Goal: Transaction & Acquisition: Book appointment/travel/reservation

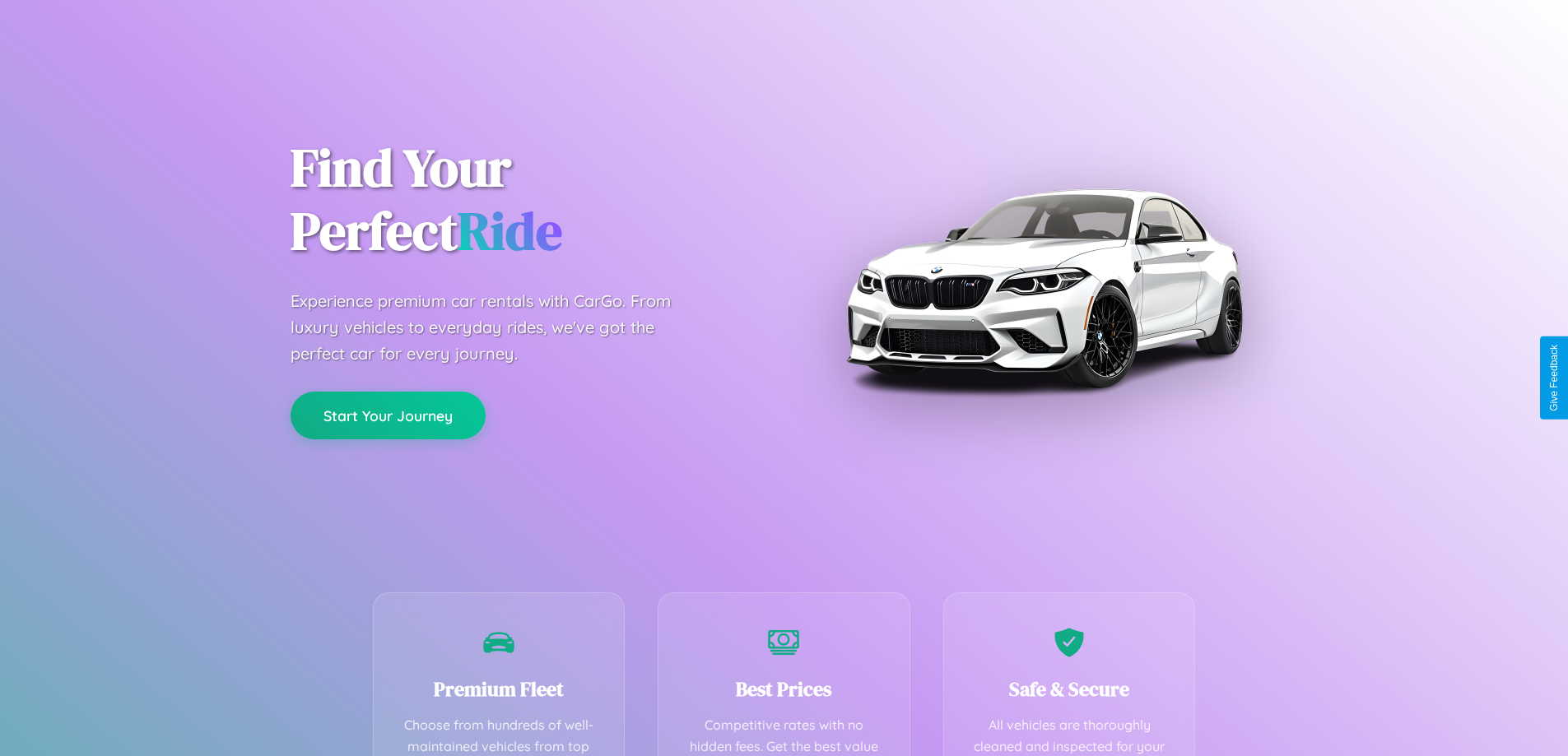
scroll to position [479, 0]
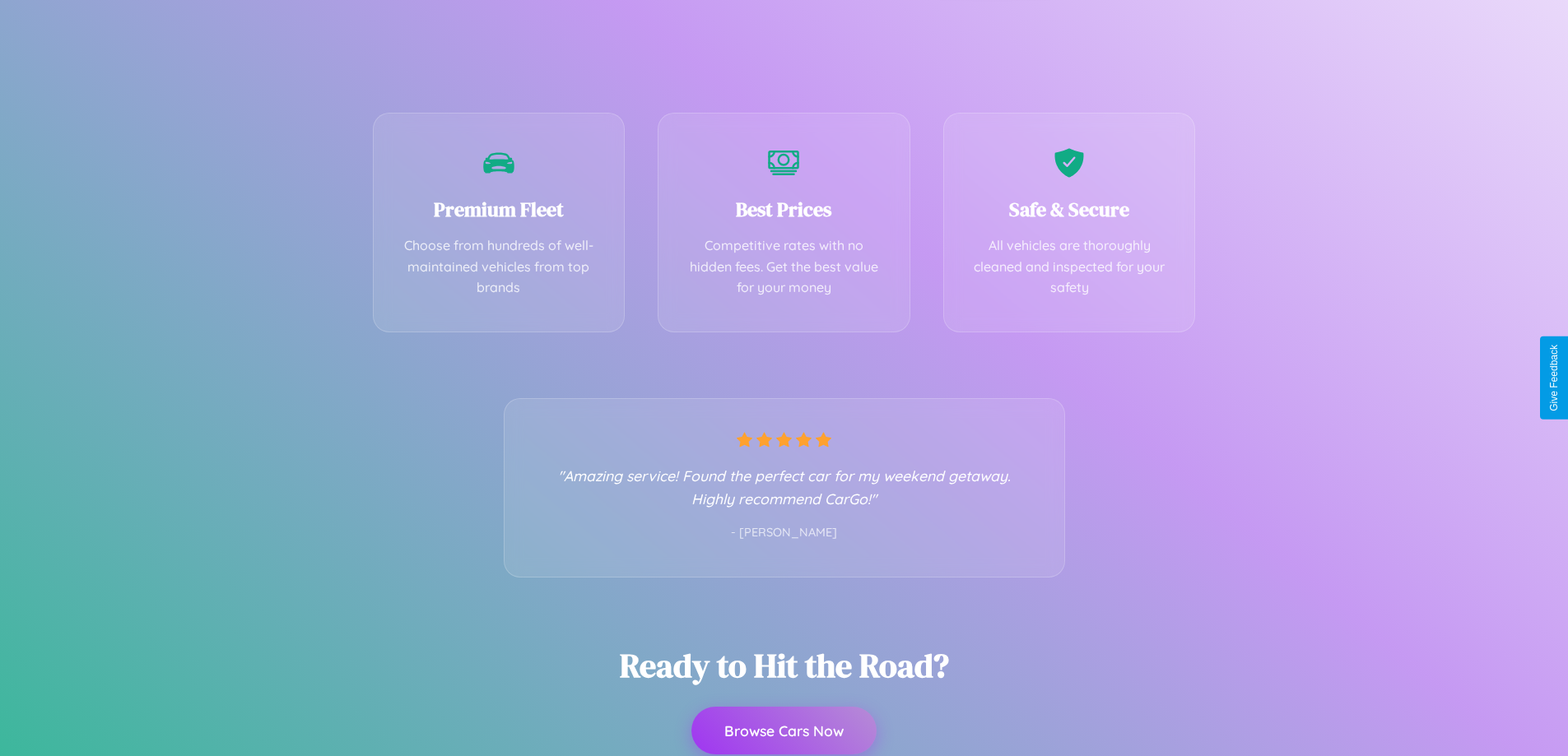
click at [784, 732] on button "Browse Cars Now" at bounding box center [784, 731] width 185 height 48
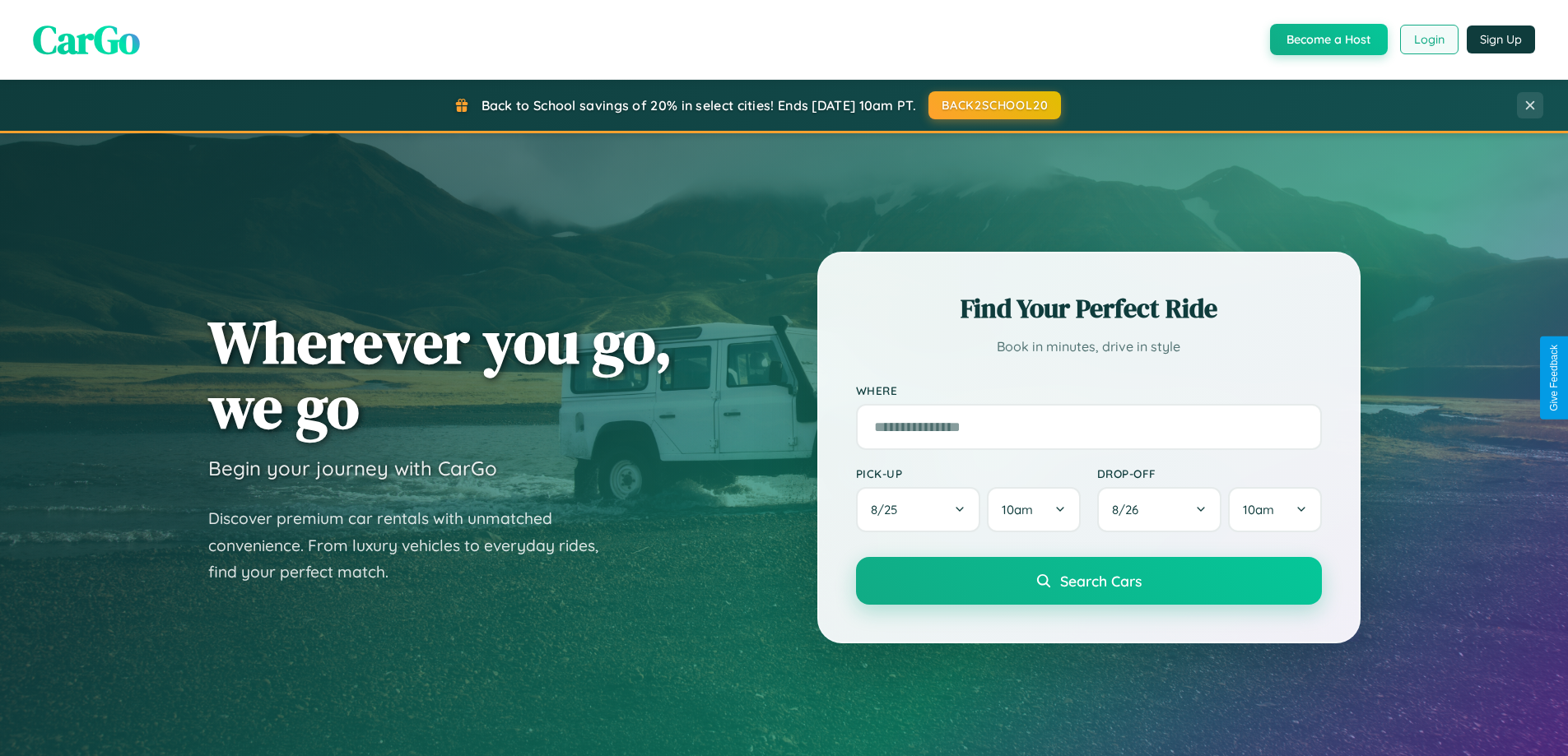
click at [1428, 40] on button "Login" at bounding box center [1429, 39] width 59 height 29
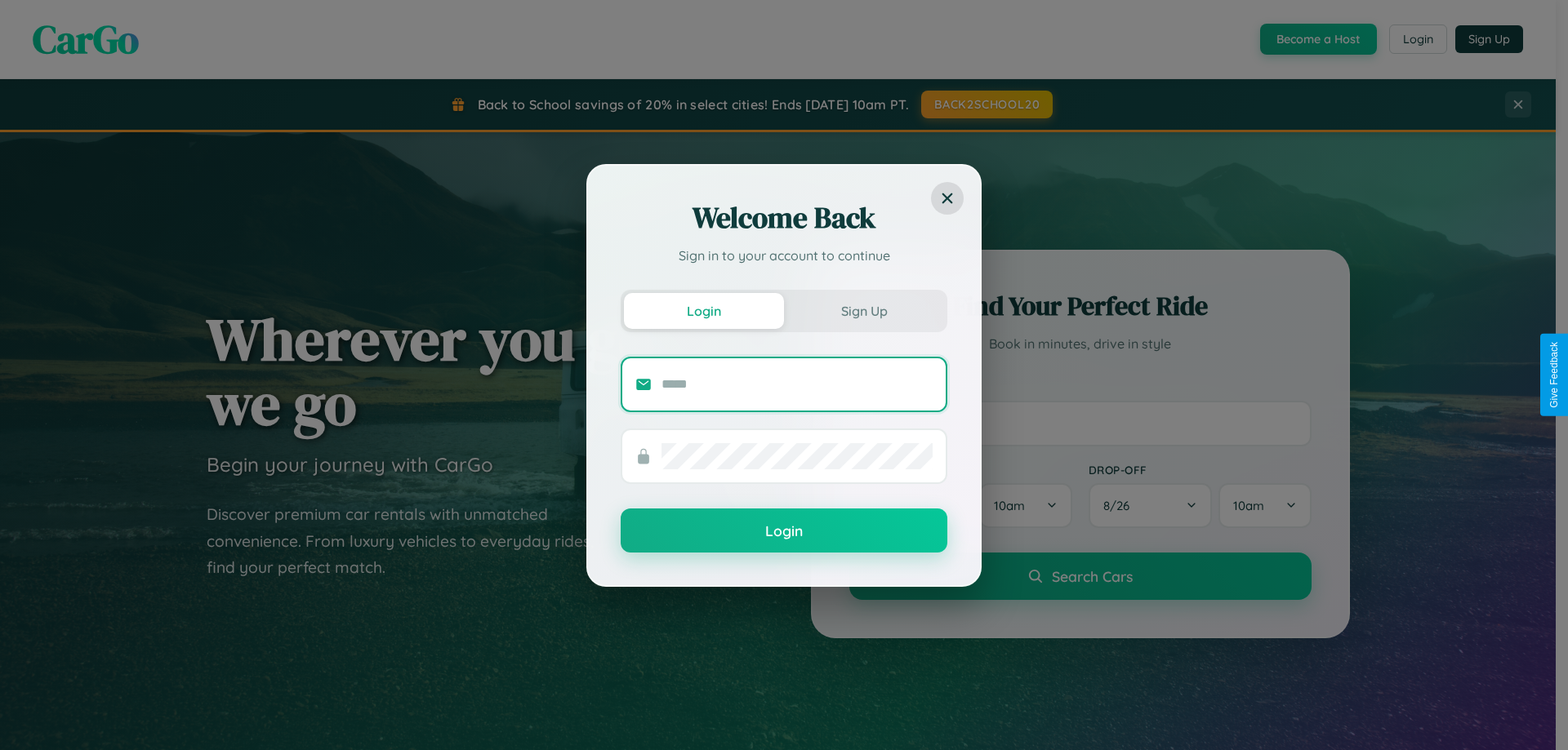
click at [797, 384] on input "text" at bounding box center [796, 385] width 271 height 26
type input "**********"
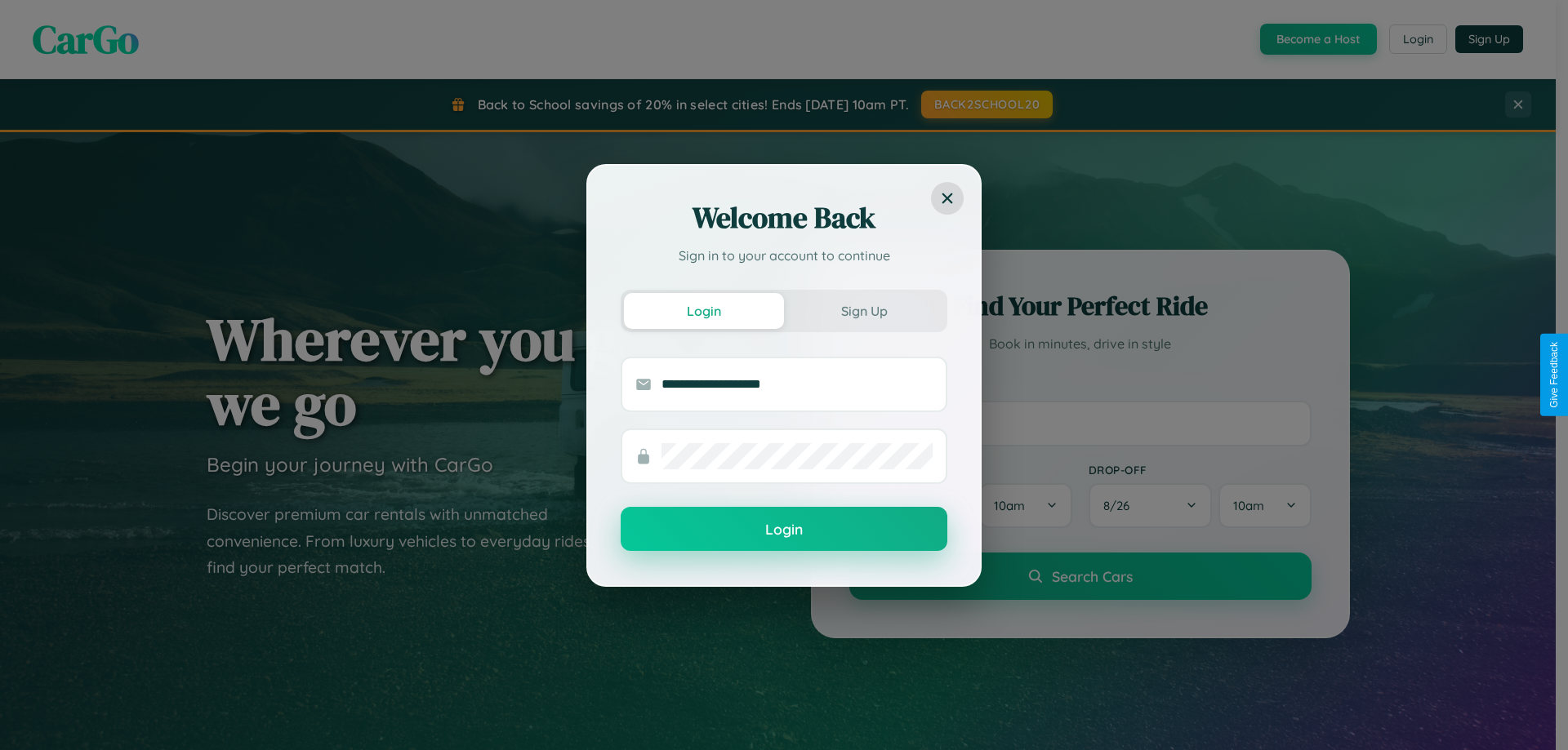
click at [784, 530] on button "Login" at bounding box center [784, 528] width 327 height 44
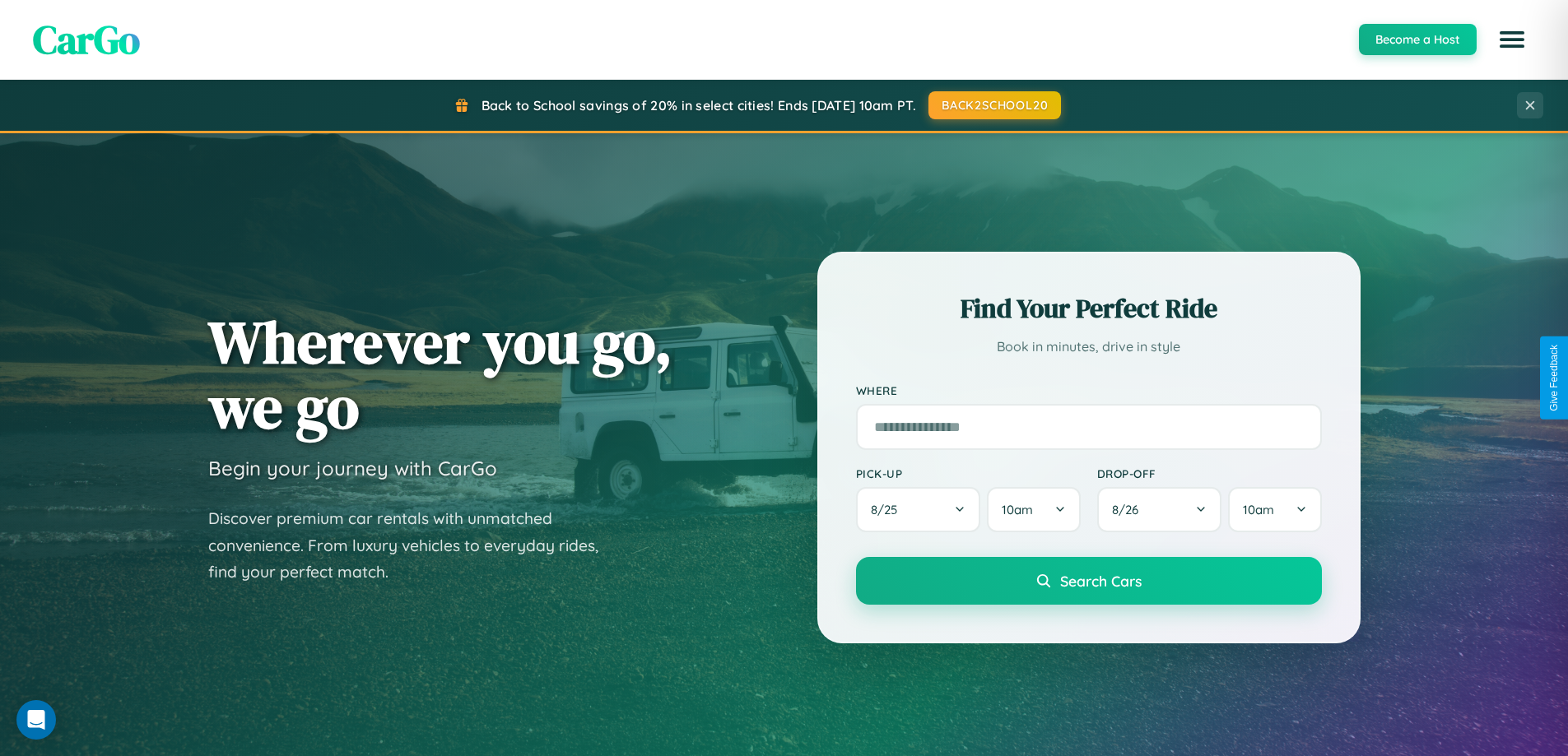
scroll to position [710, 0]
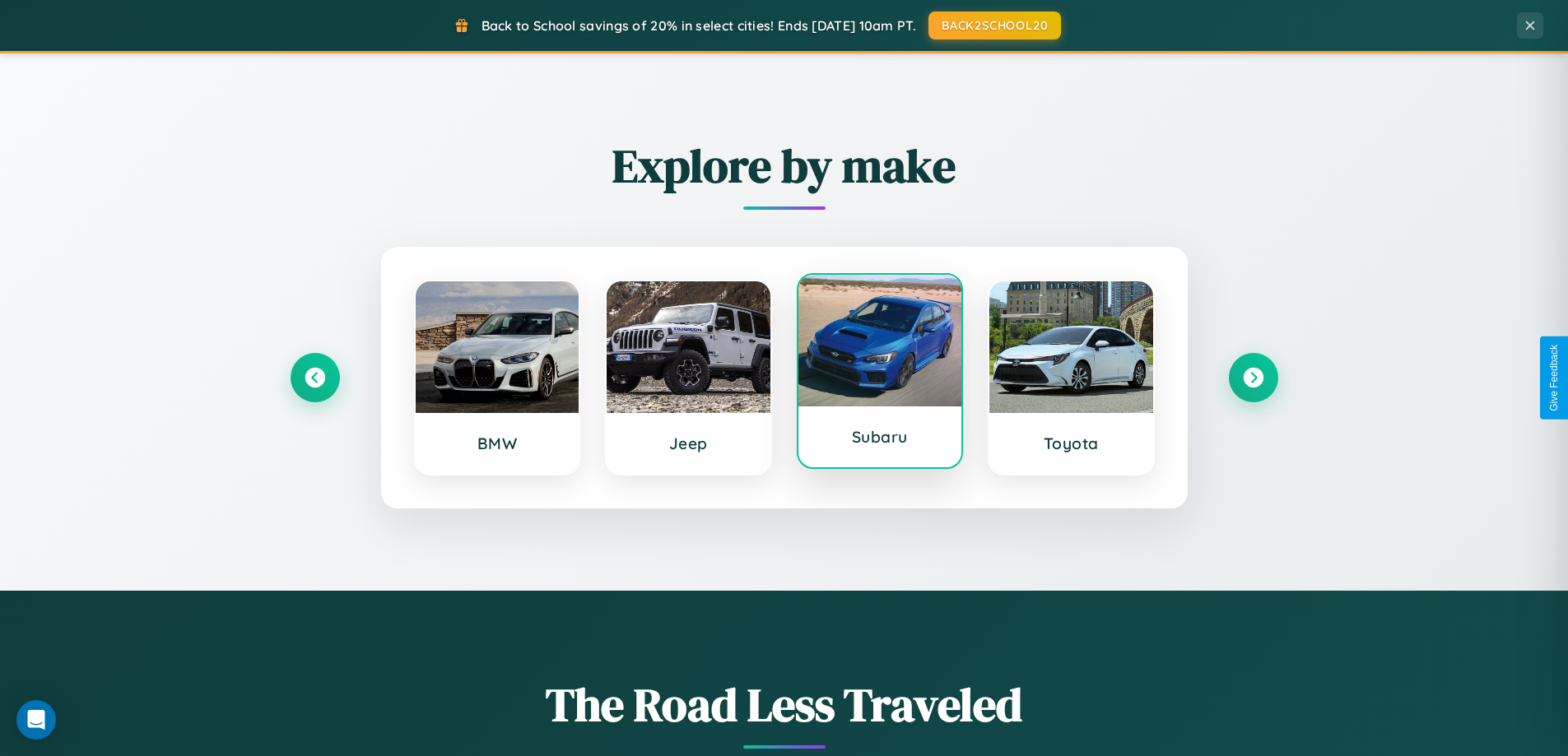
click at [879, 375] on div at bounding box center [880, 340] width 163 height 131
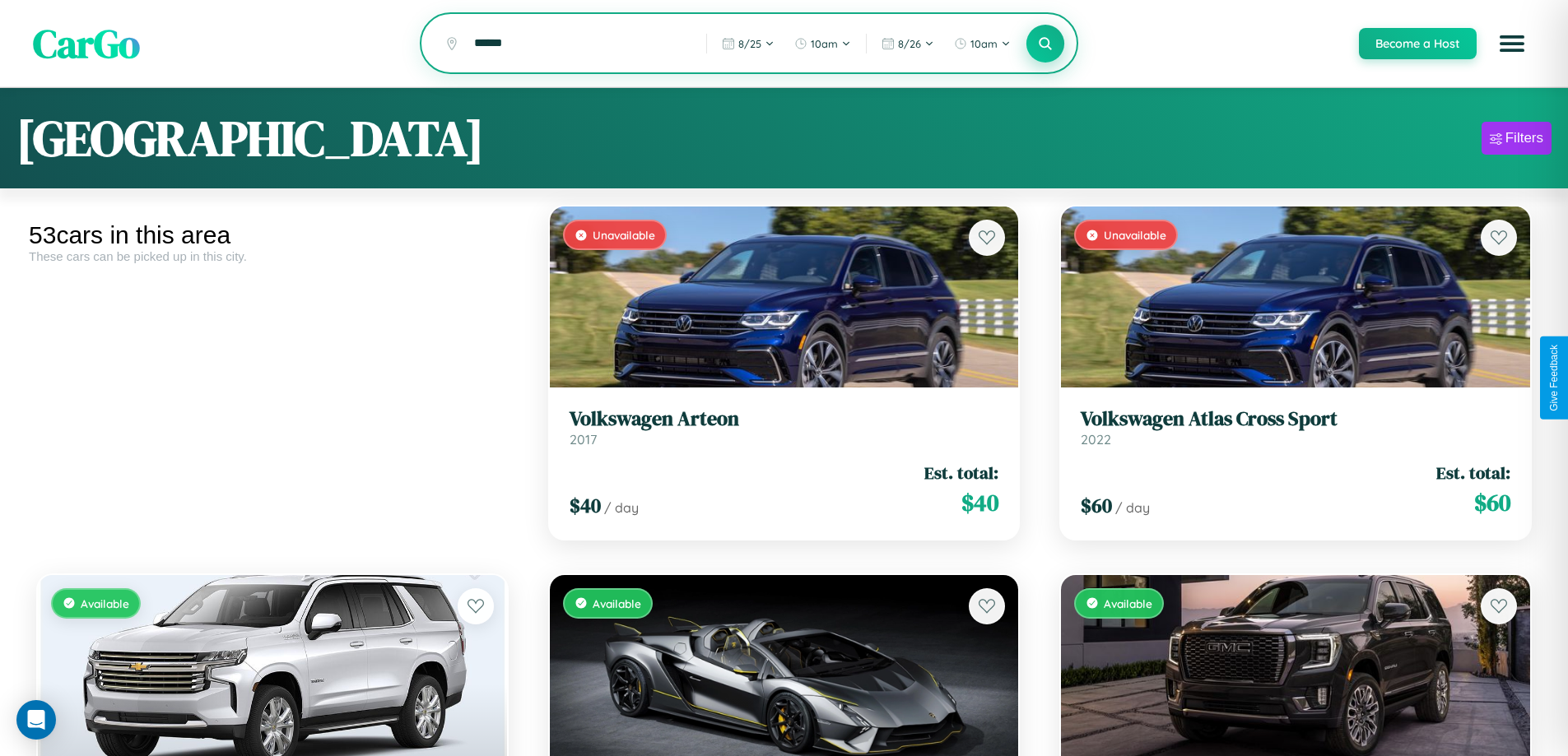
click at [1044, 43] on icon at bounding box center [1045, 42] width 16 height 16
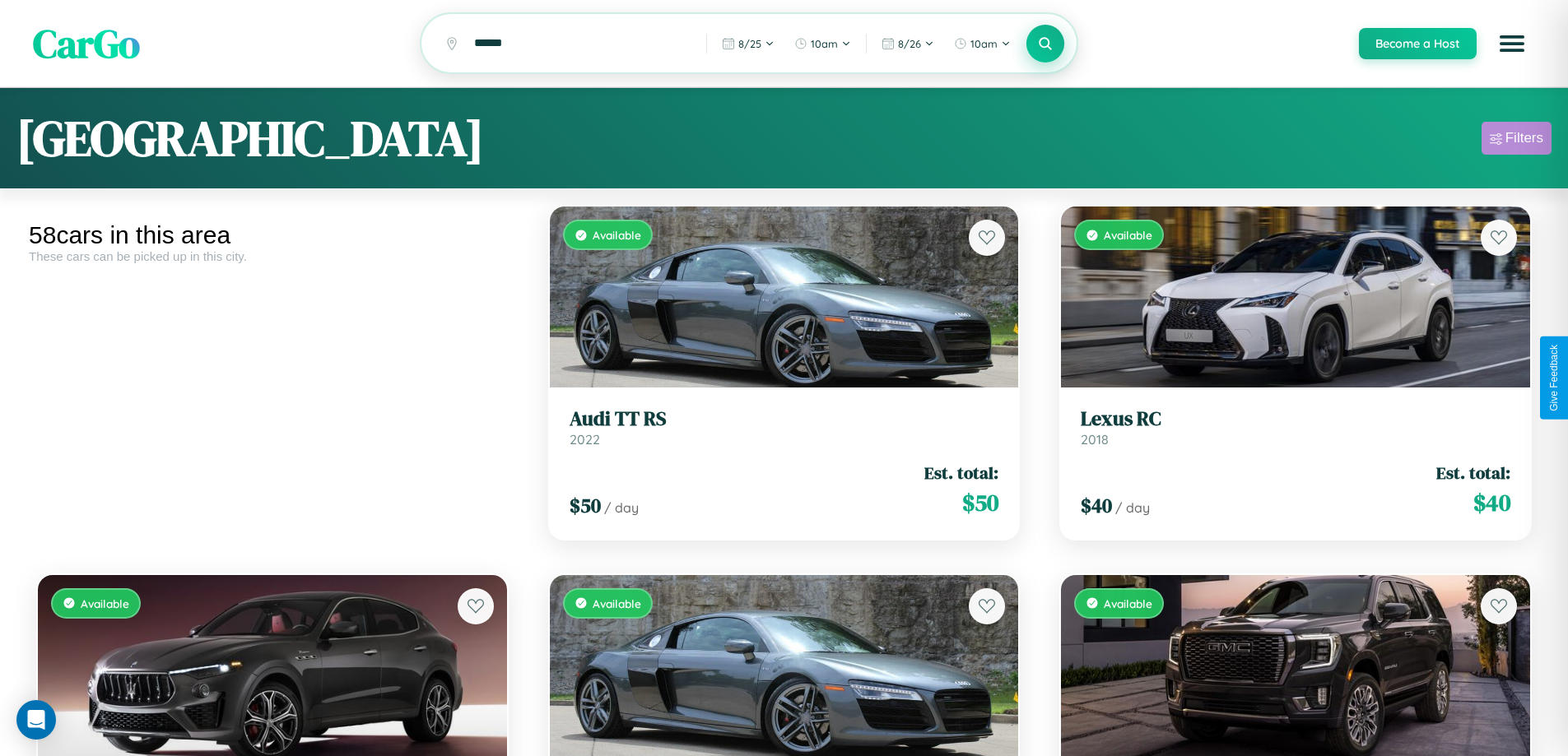
click at [1516, 141] on div "Filters" at bounding box center [1525, 138] width 38 height 16
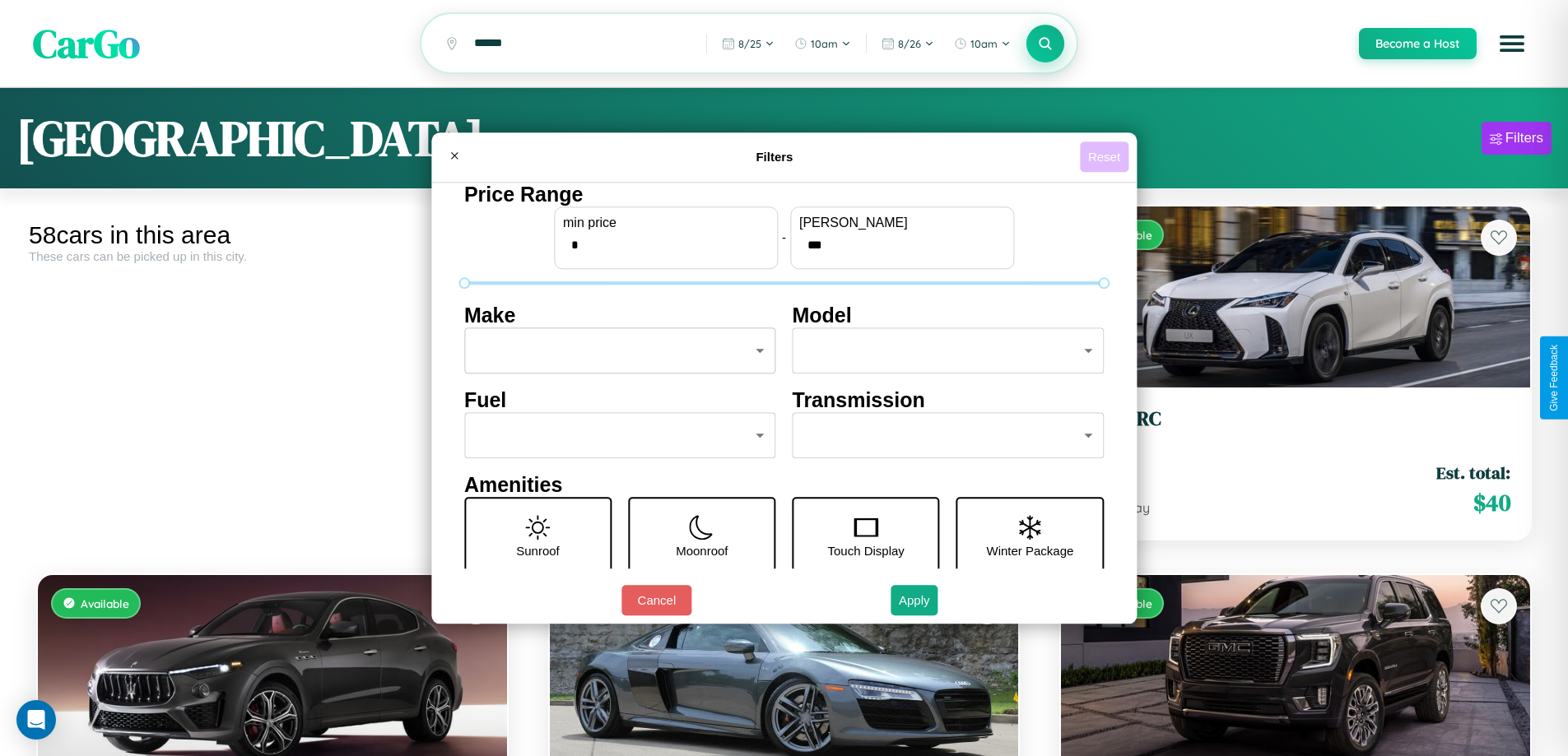
click at [1106, 157] on button "Reset" at bounding box center [1104, 157] width 48 height 30
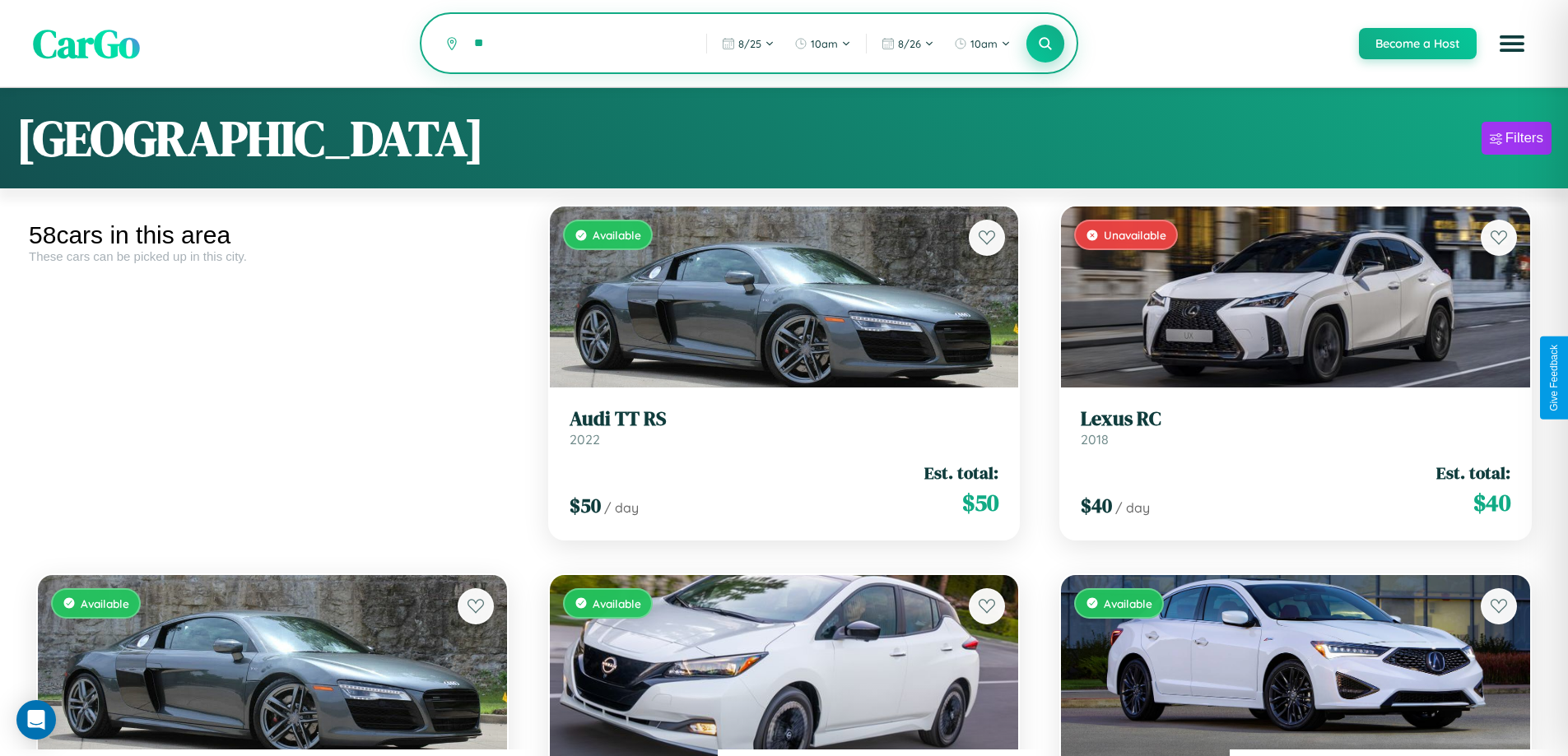
type input "*"
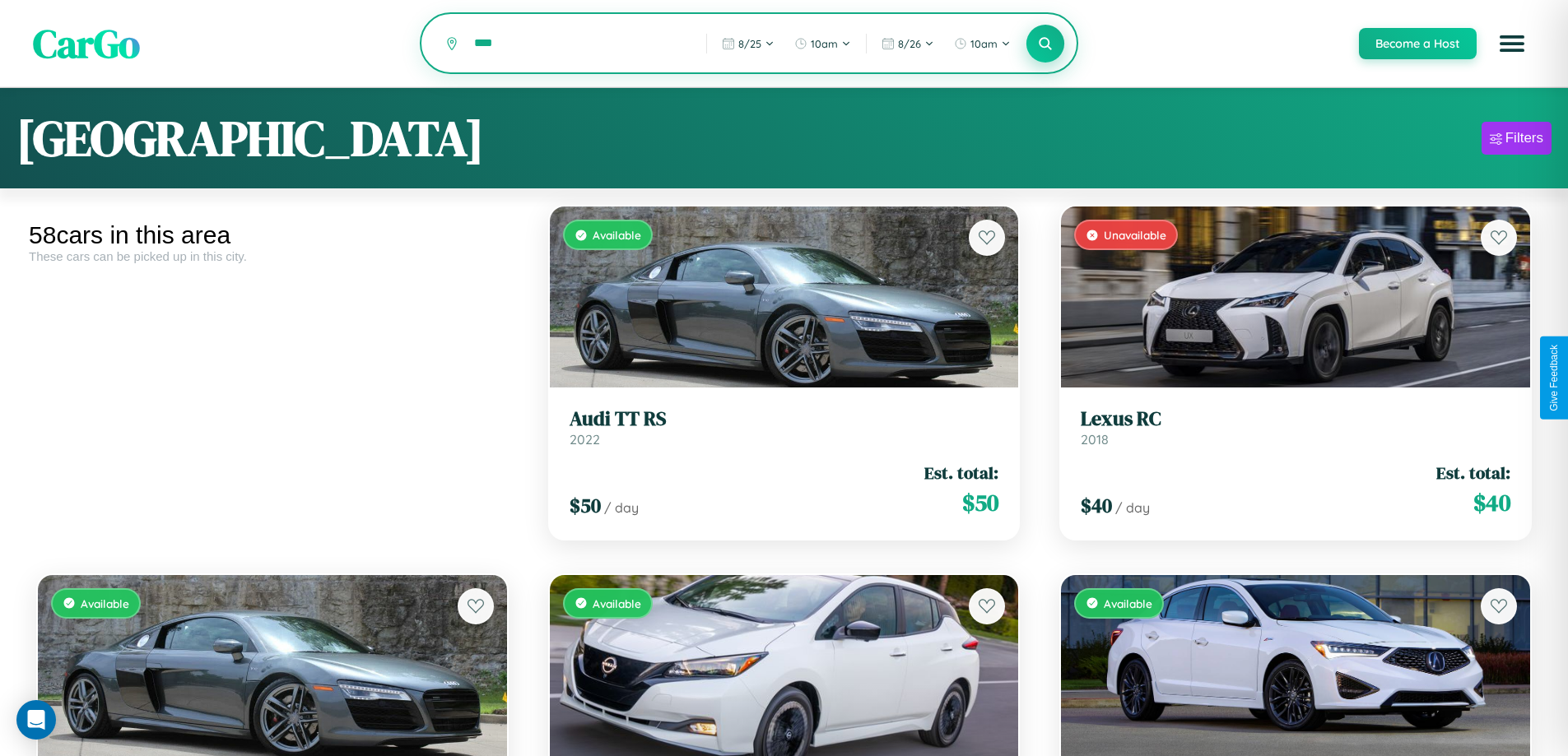
type input "****"
click at [1044, 43] on icon at bounding box center [1045, 42] width 16 height 16
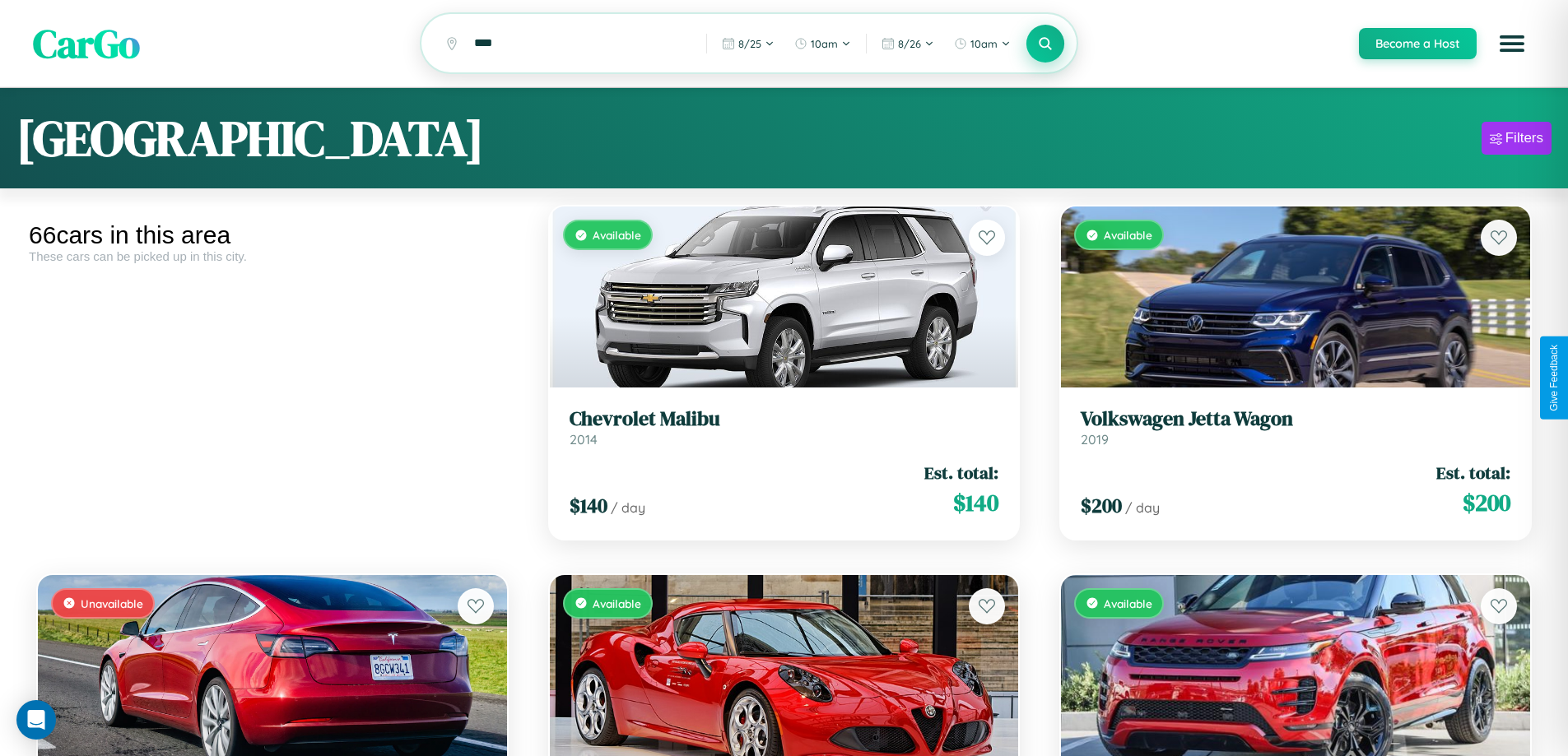
scroll to position [5389, 0]
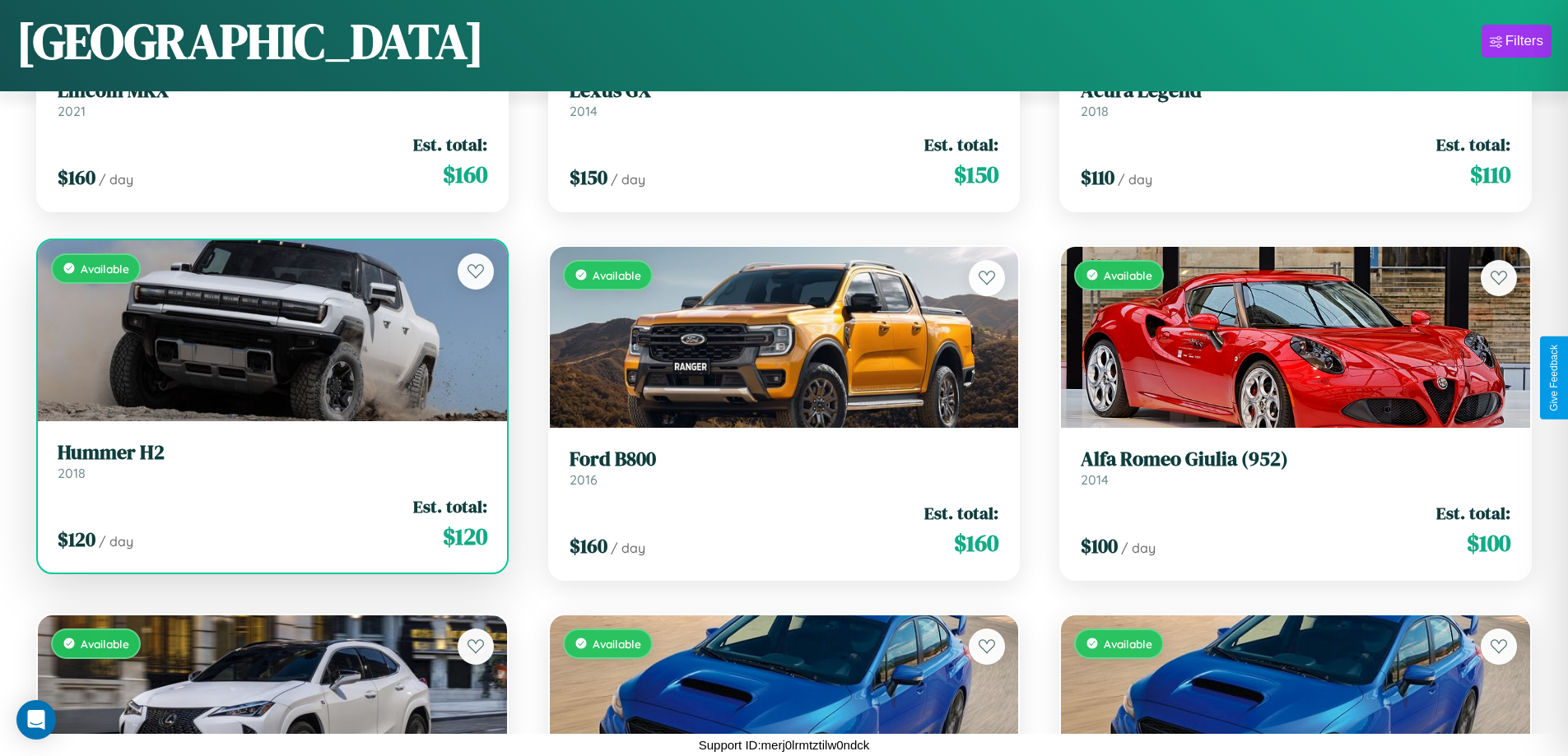
click at [270, 465] on h3 "Hummer H2" at bounding box center [272, 452] width 430 height 24
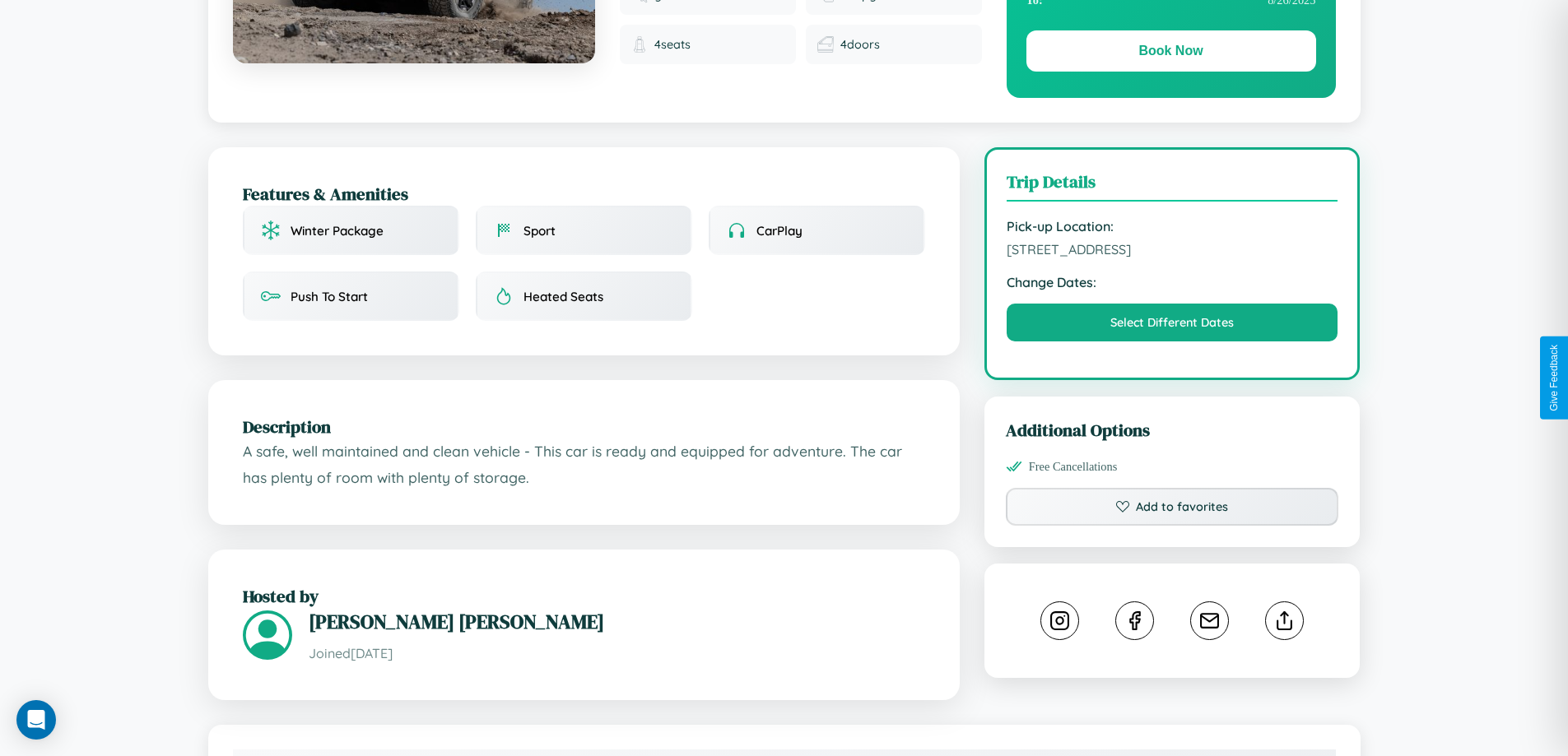
scroll to position [427, 0]
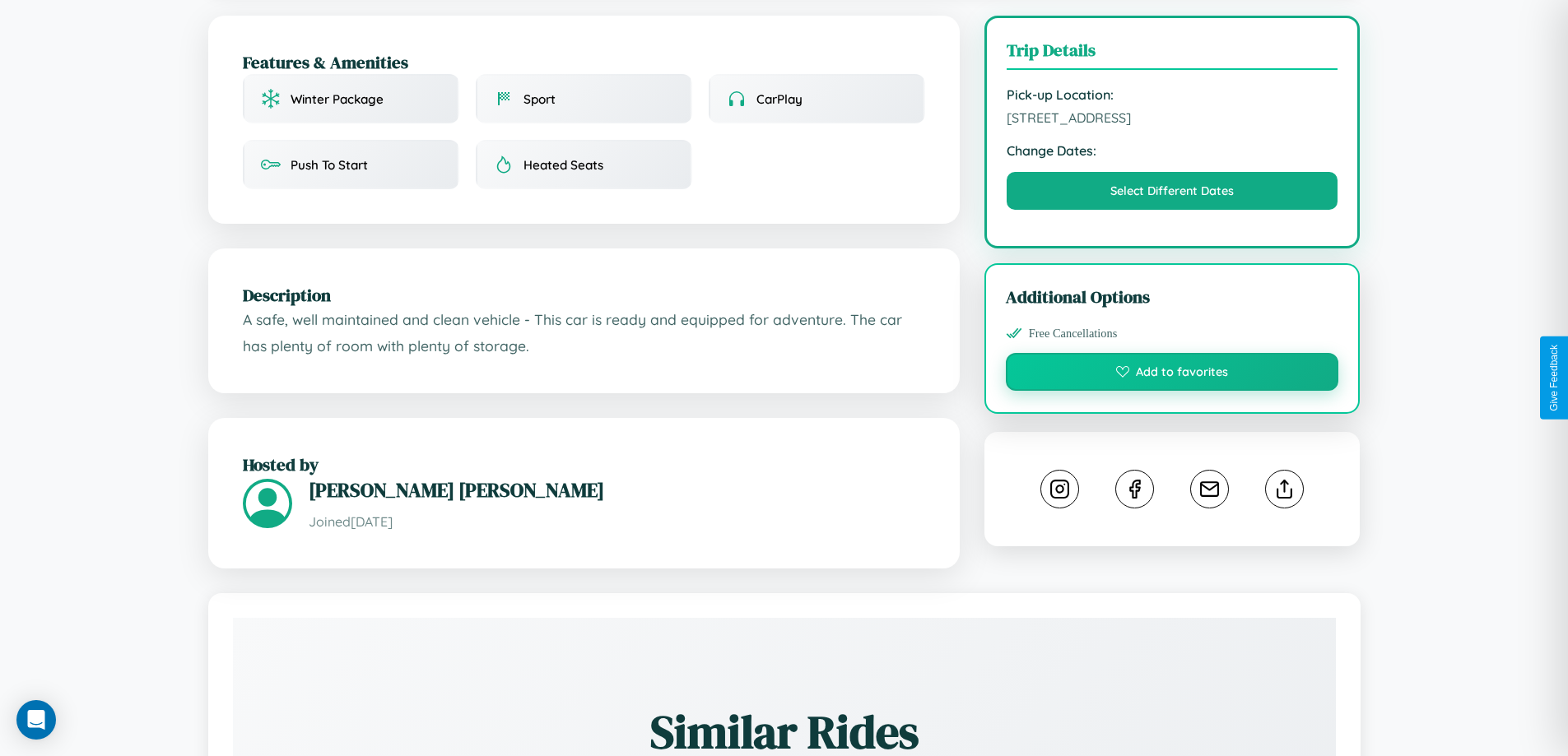
click at [1172, 375] on button "Add to favorites" at bounding box center [1172, 372] width 333 height 38
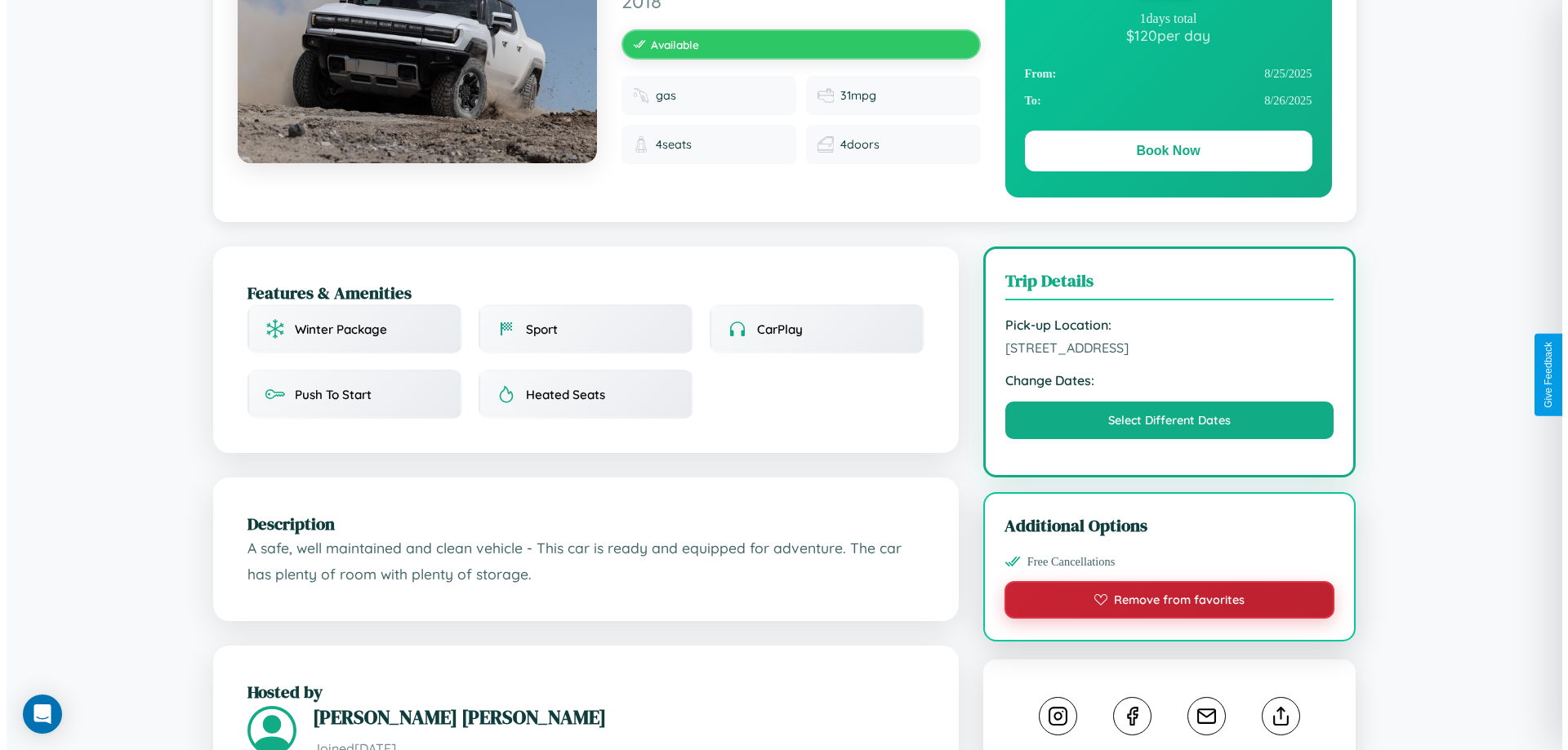
scroll to position [0, 0]
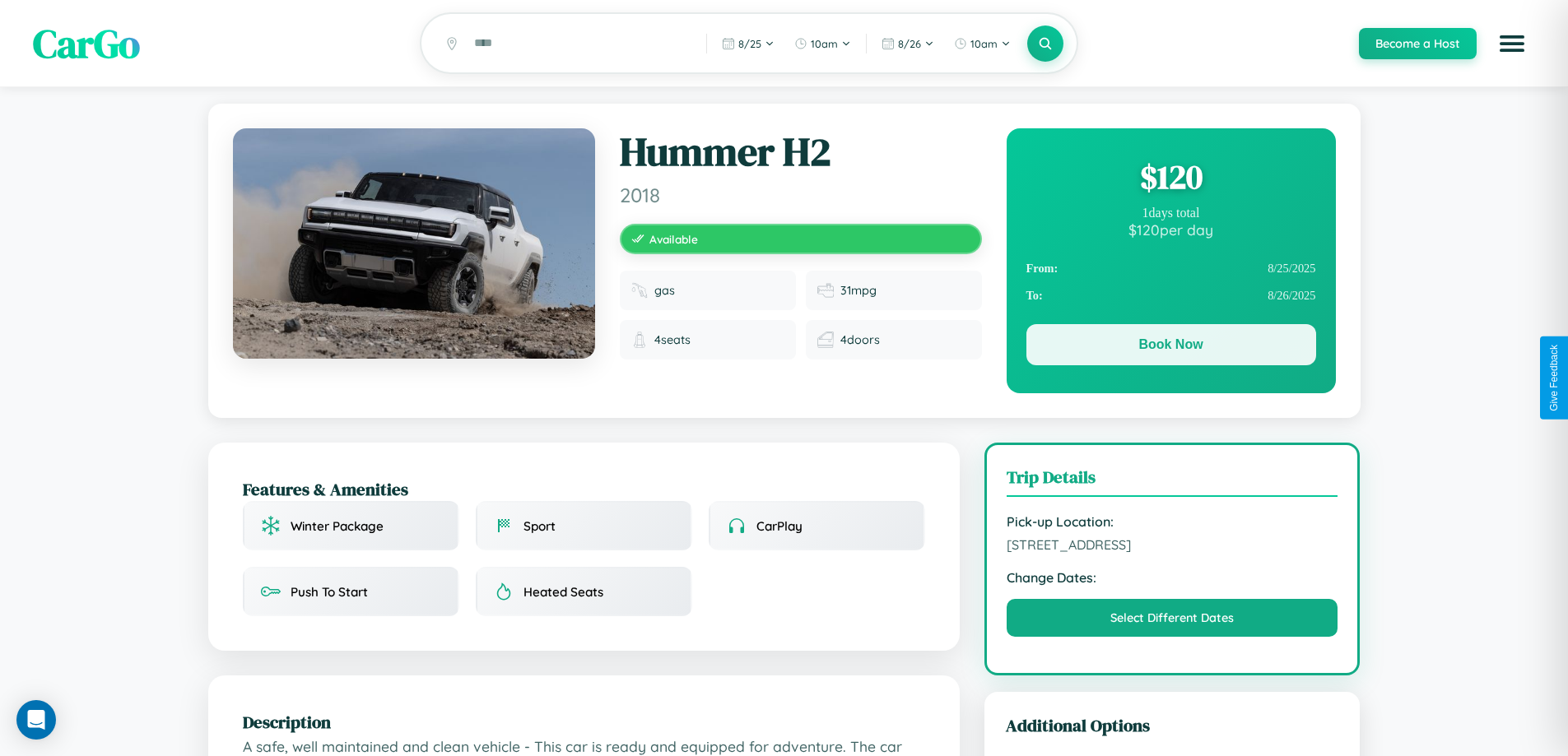
click at [1171, 347] on button "Book Now" at bounding box center [1171, 344] width 290 height 42
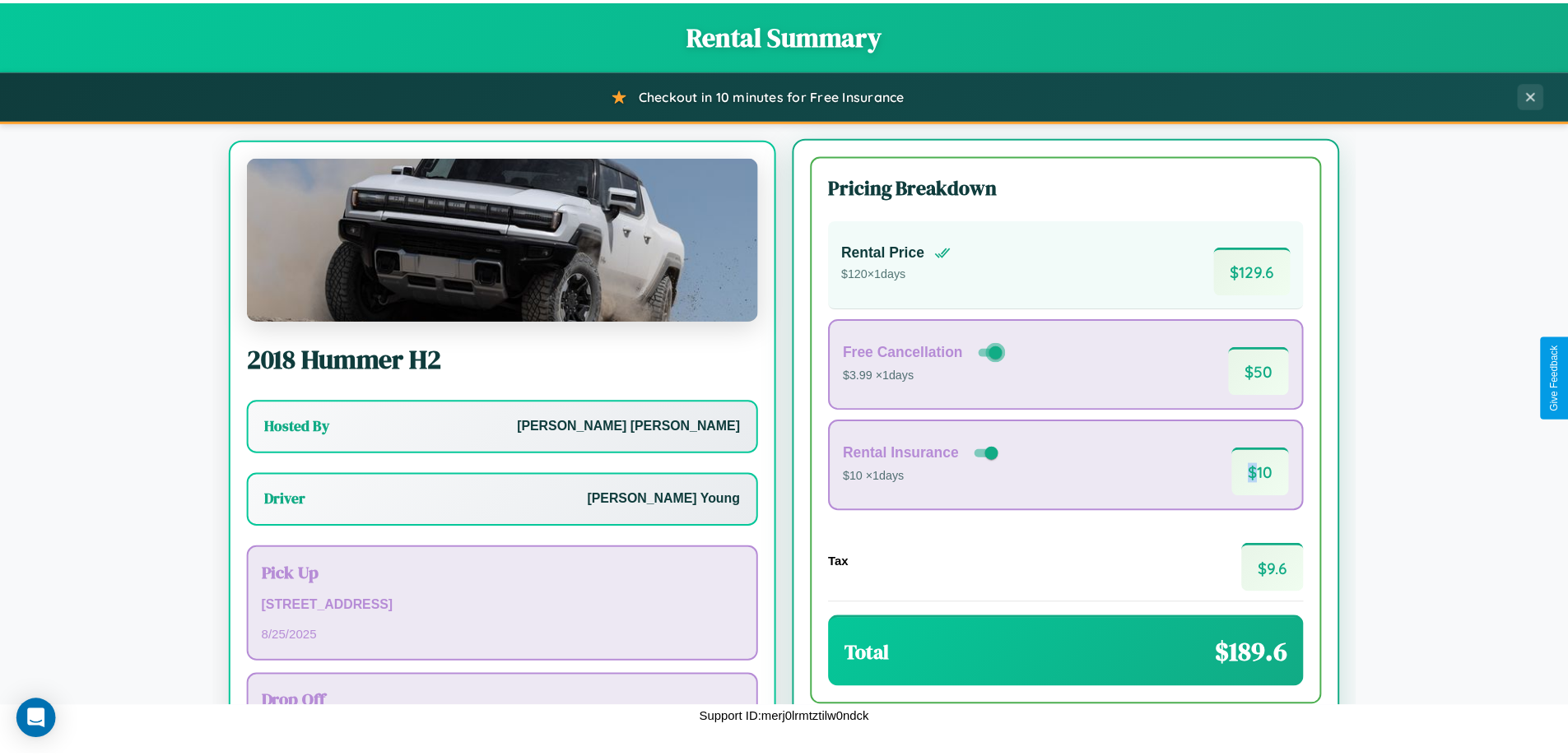
scroll to position [76, 0]
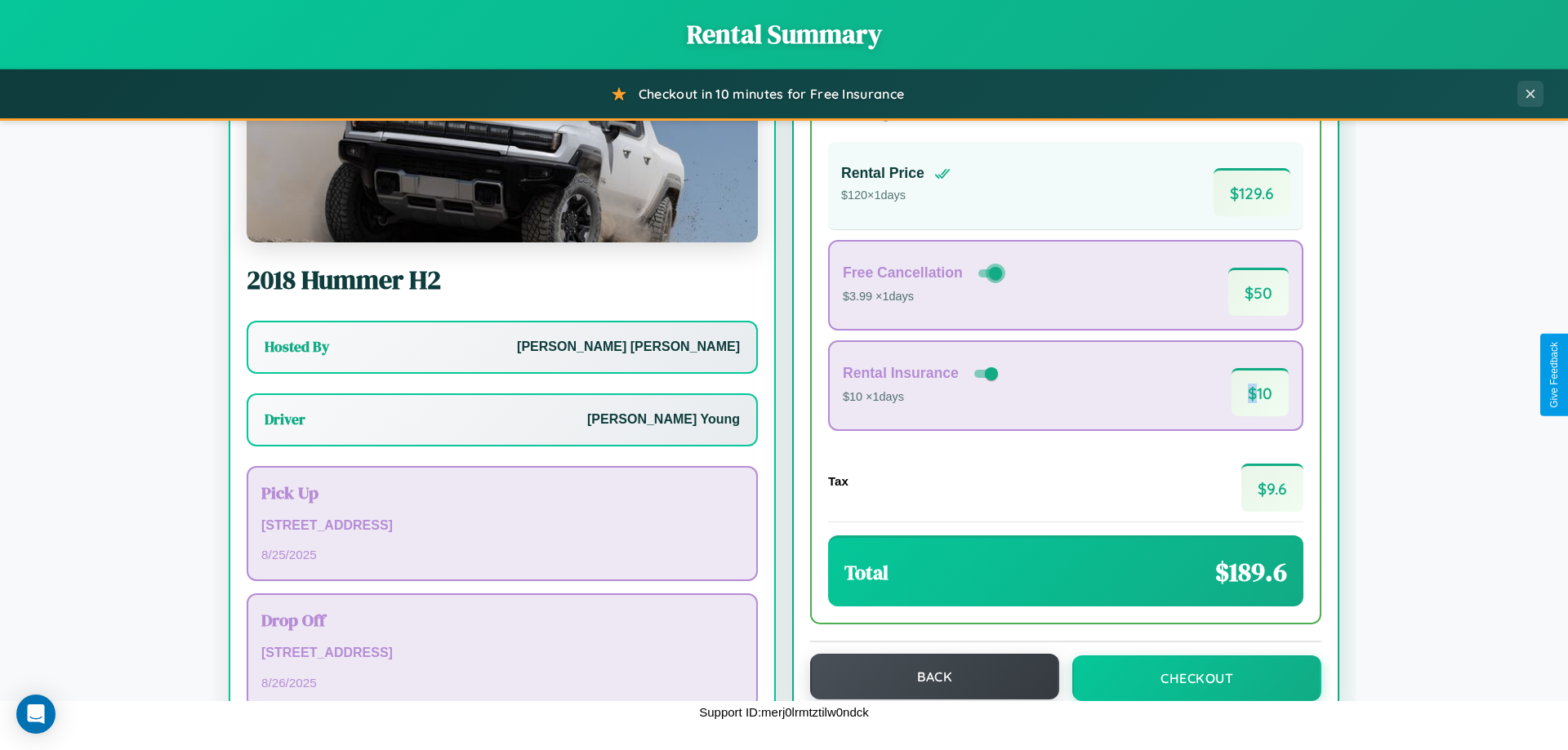
click at [927, 677] on button "Back" at bounding box center [935, 676] width 249 height 46
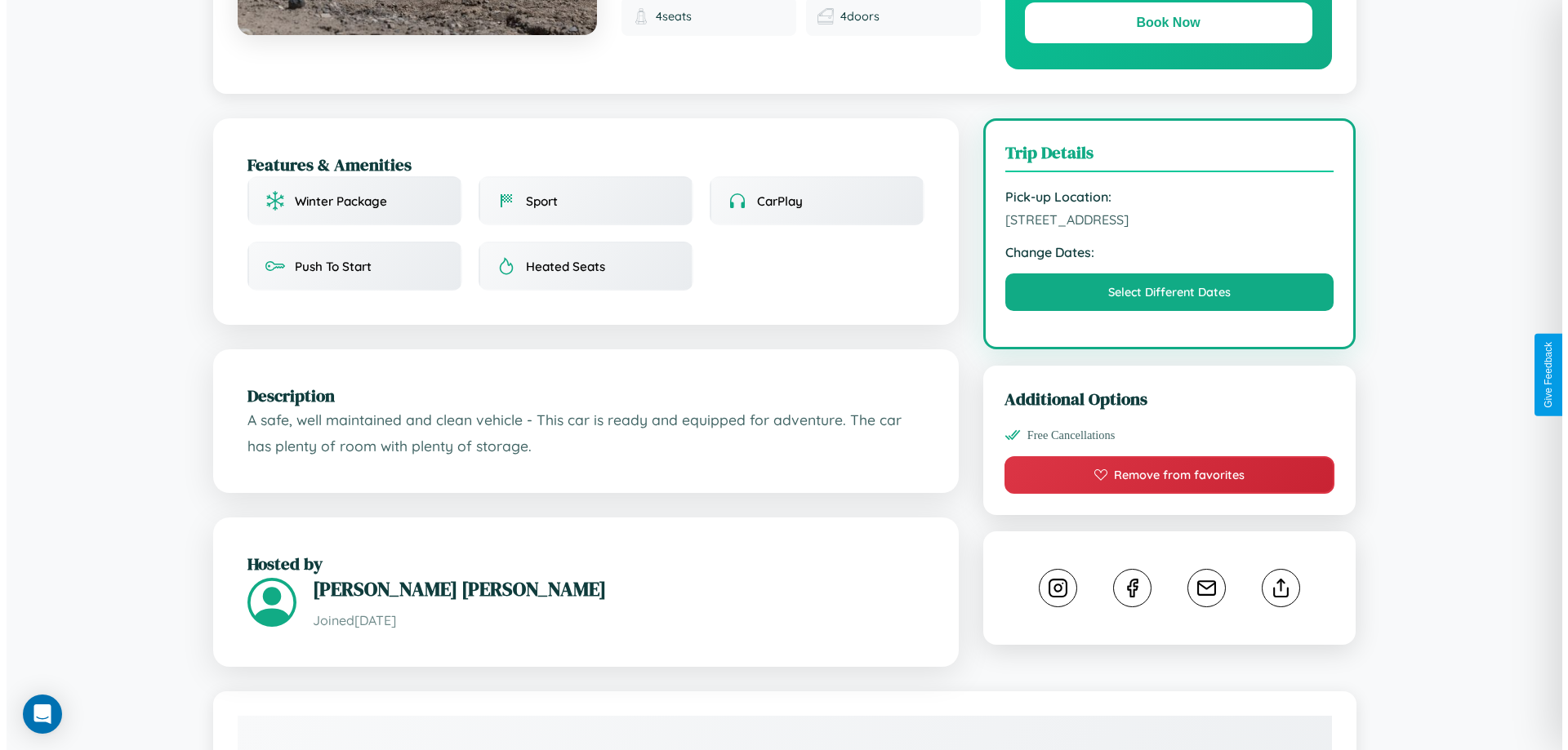
scroll to position [423, 0]
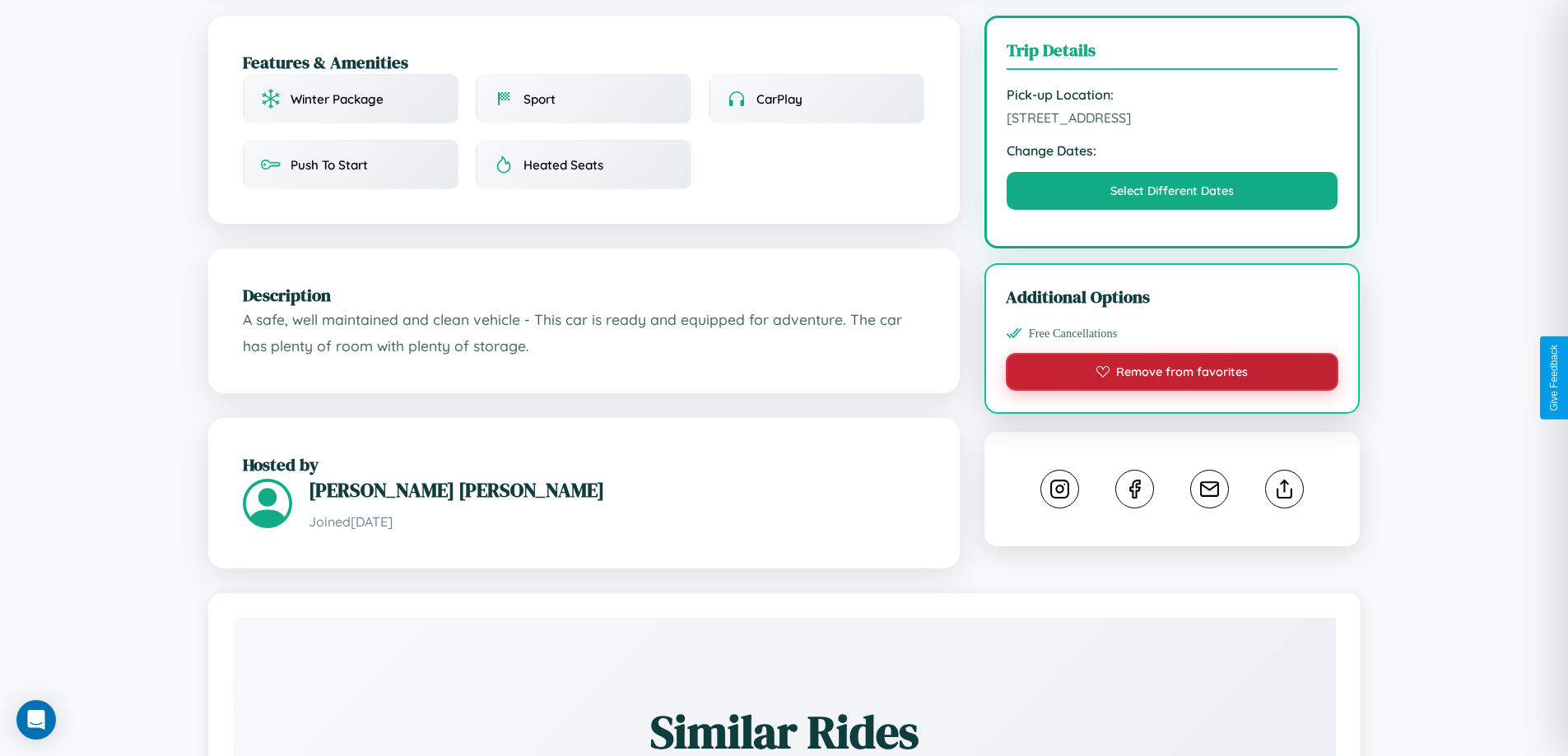
click at [1172, 375] on button "Remove from favorites" at bounding box center [1172, 372] width 333 height 38
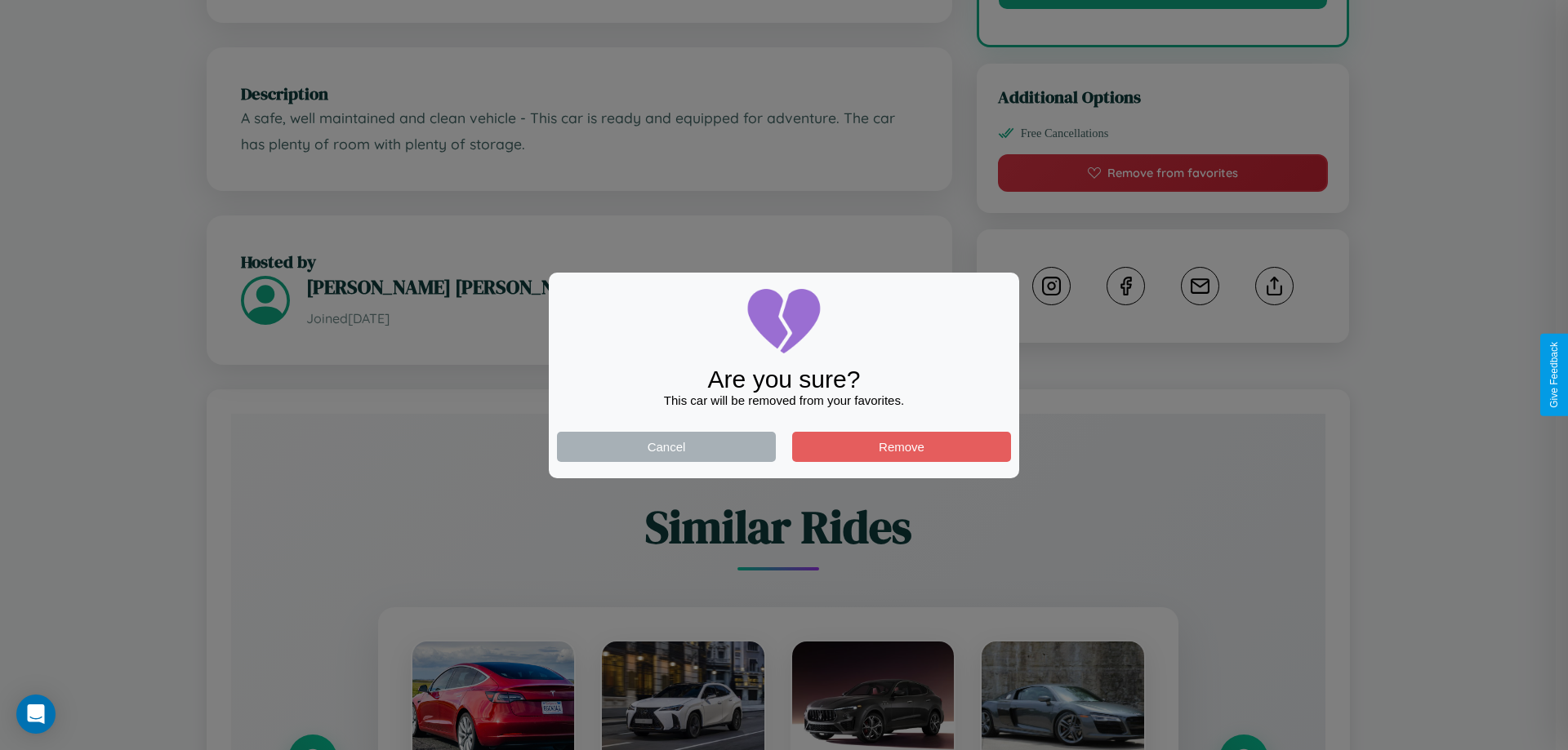
scroll to position [931, 0]
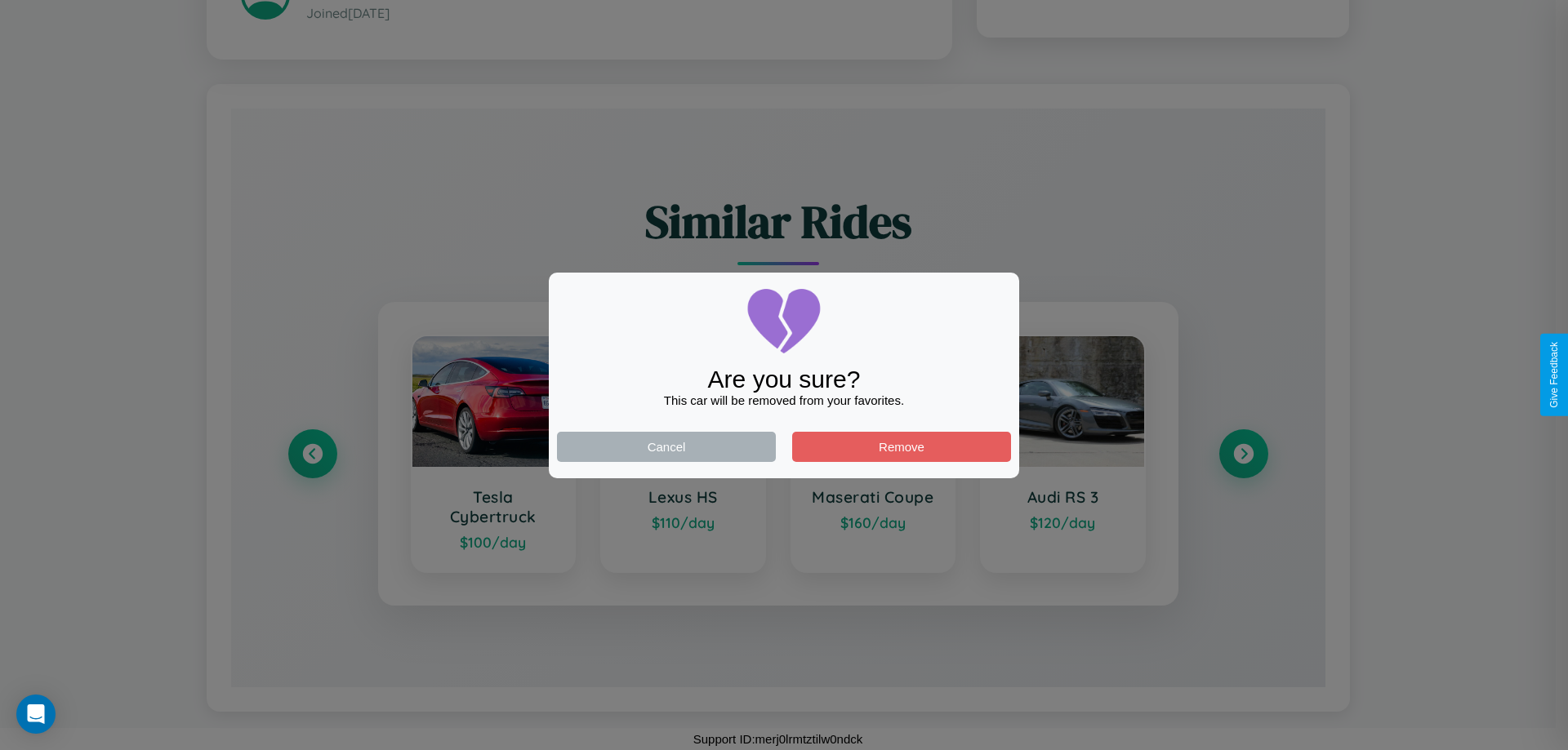
click at [1243, 454] on div at bounding box center [784, 375] width 1568 height 750
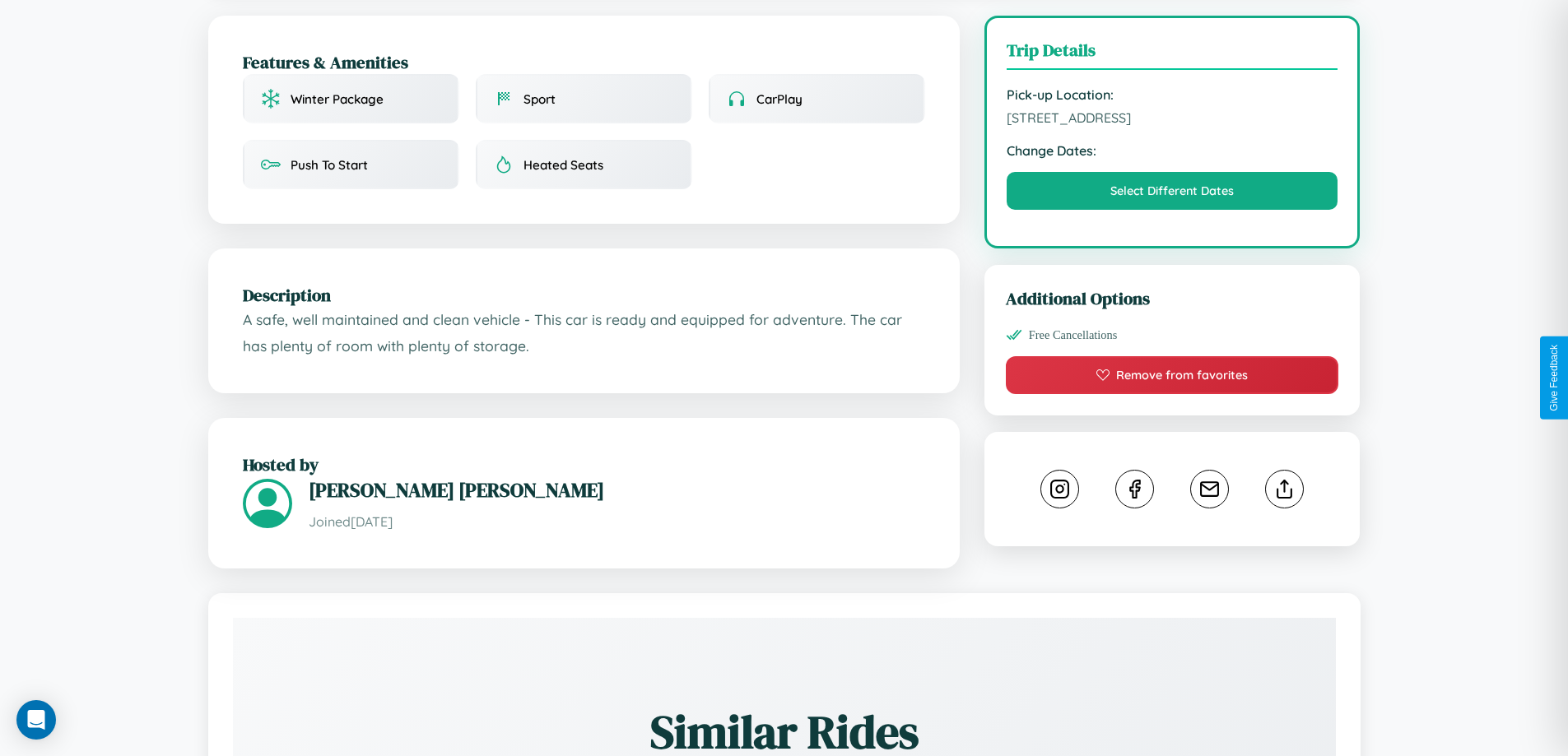
scroll to position [664, 0]
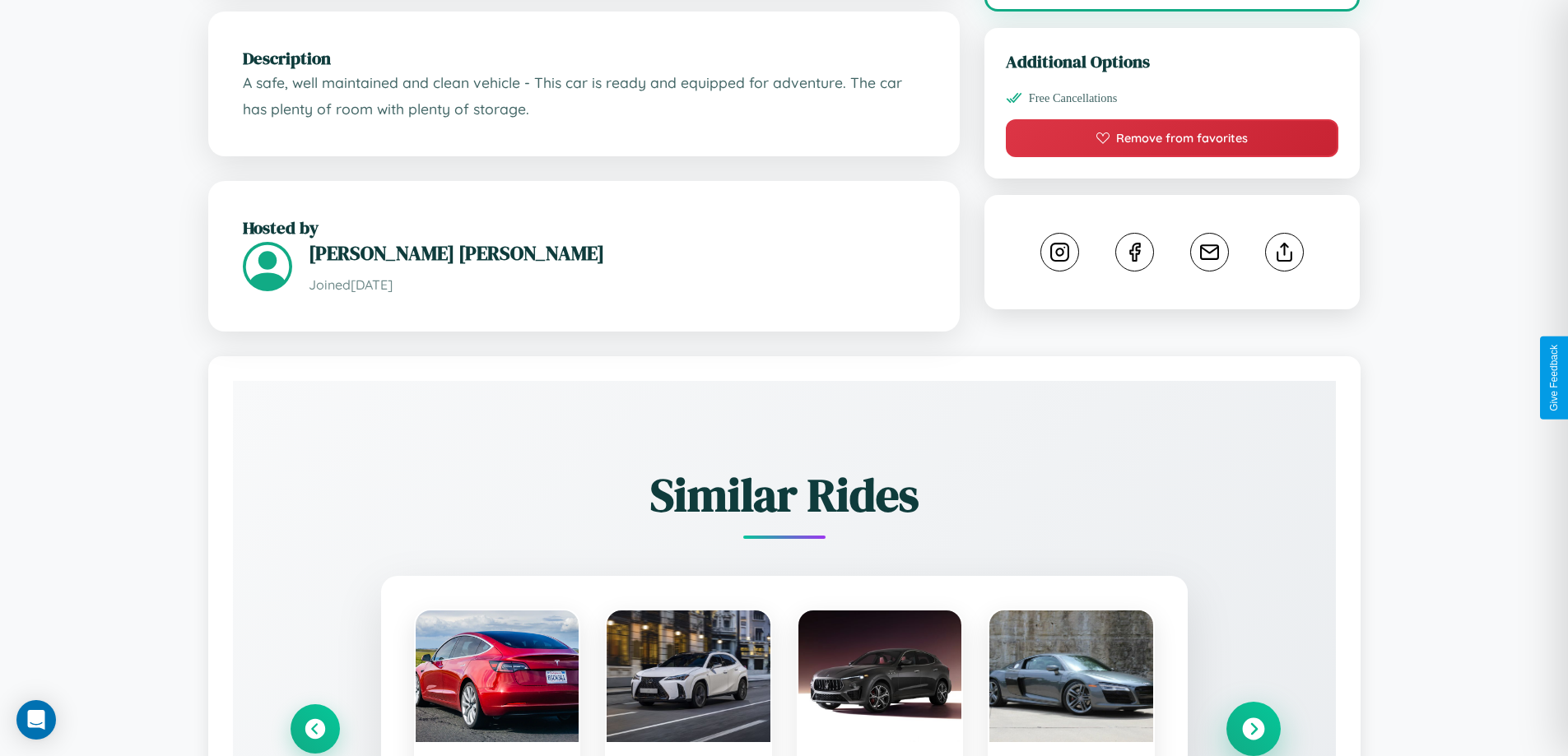
click at [1253, 731] on icon at bounding box center [1254, 730] width 23 height 23
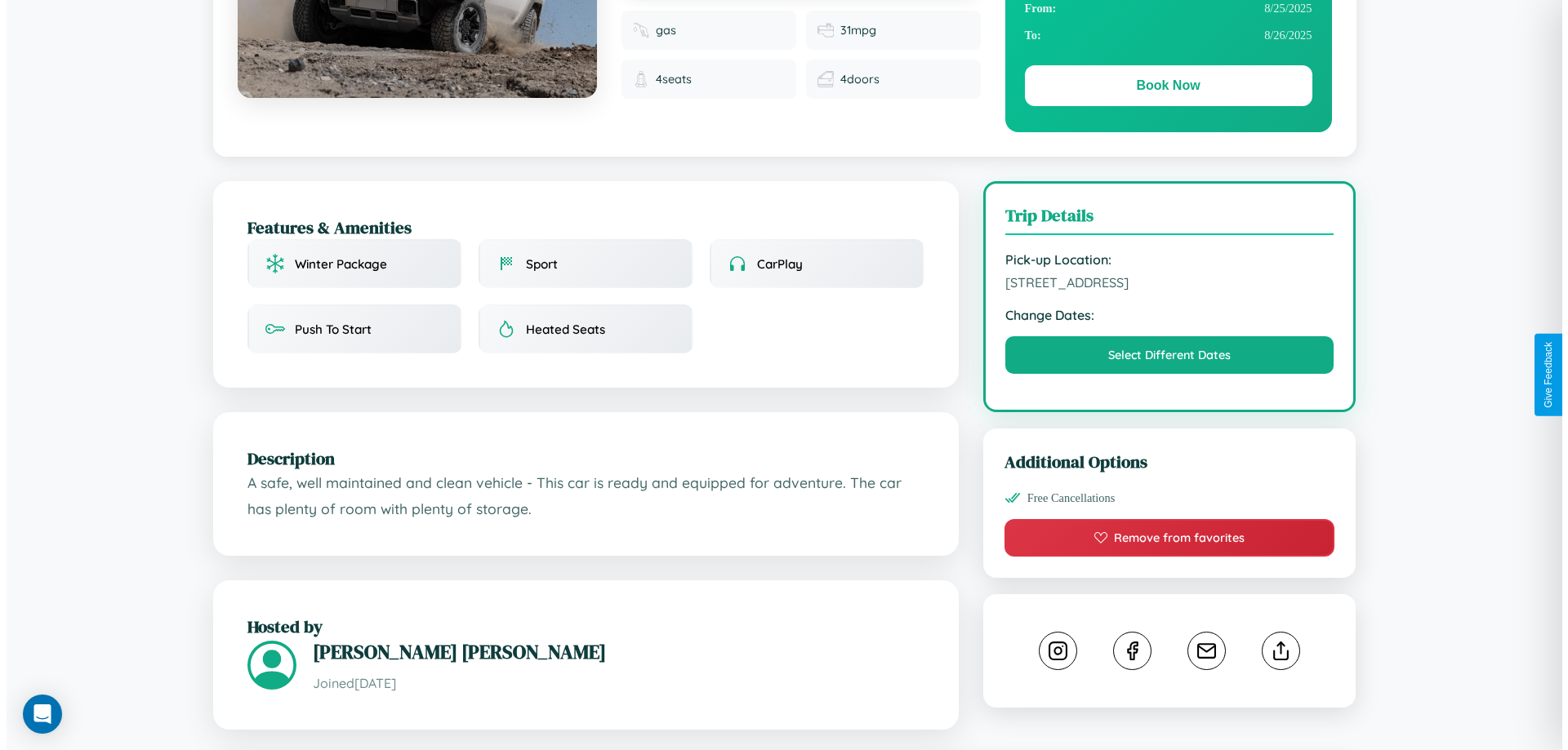
scroll to position [0, 0]
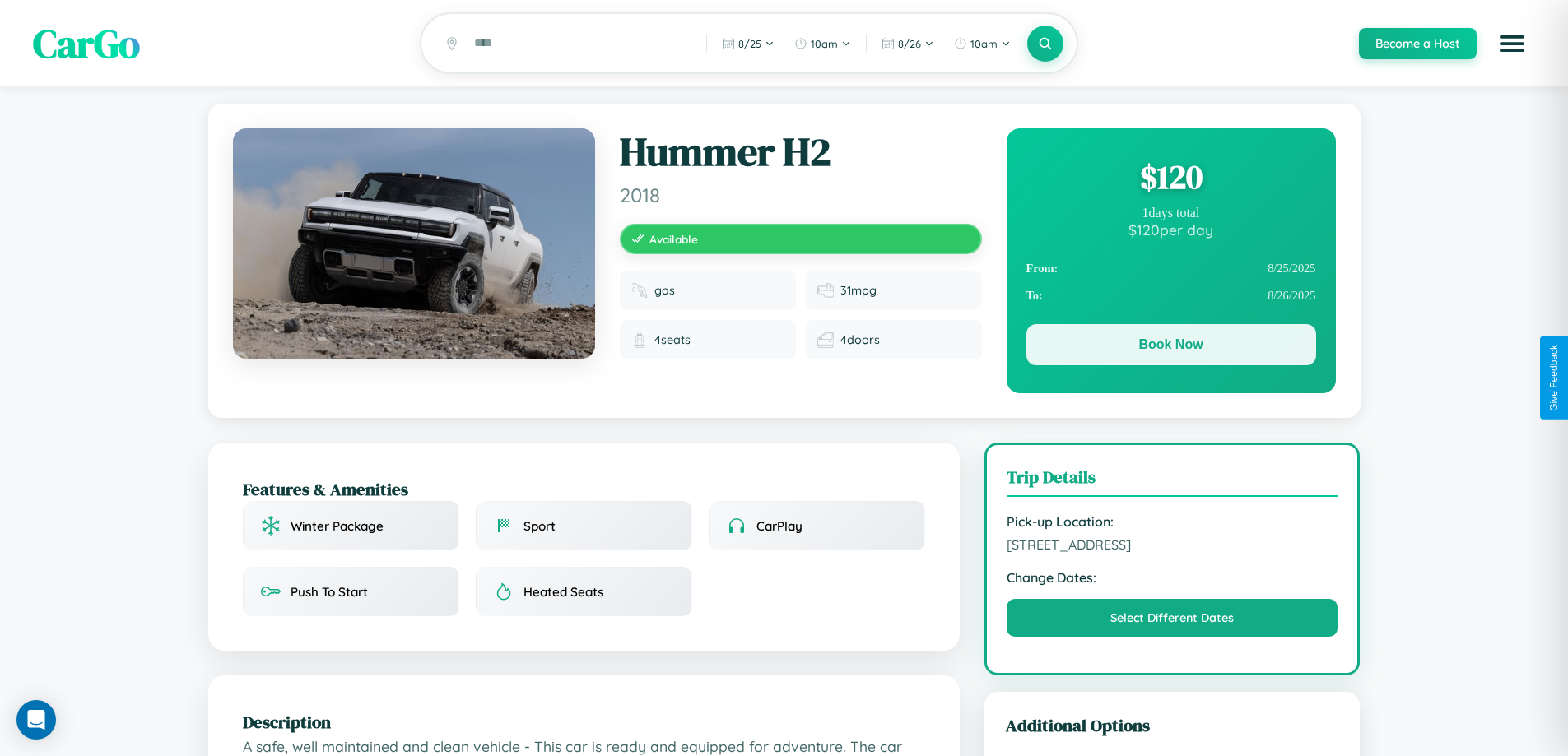
click at [1171, 347] on button "Book Now" at bounding box center [1171, 344] width 290 height 42
